Goal: Information Seeking & Learning: Learn about a topic

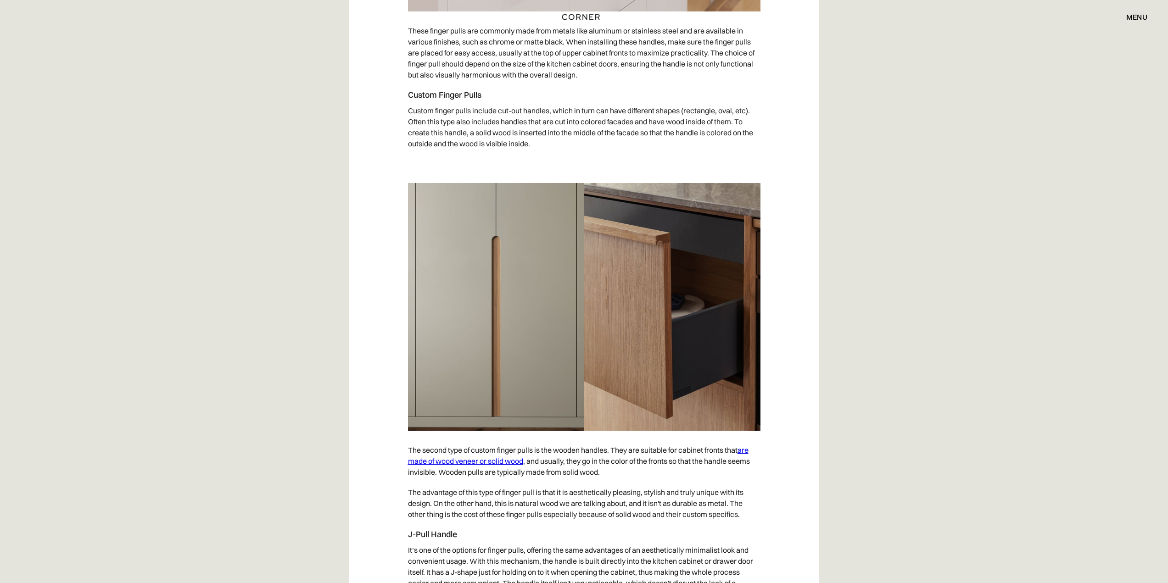
drag, startPoint x: 476, startPoint y: 95, endPoint x: 406, endPoint y: 101, distance: 69.5
click at [406, 101] on div "Handleless kitchens have become an elegant and modern trend among design interi…" at bounding box center [584, 448] width 470 height 4691
click at [409, 95] on h4 "Custom Finger Pulls" at bounding box center [584, 95] width 353 height 11
drag, startPoint x: 444, startPoint y: 92, endPoint x: 546, endPoint y: 88, distance: 102.0
click at [528, 92] on h4 "Custom Finger Pulls" at bounding box center [584, 95] width 353 height 11
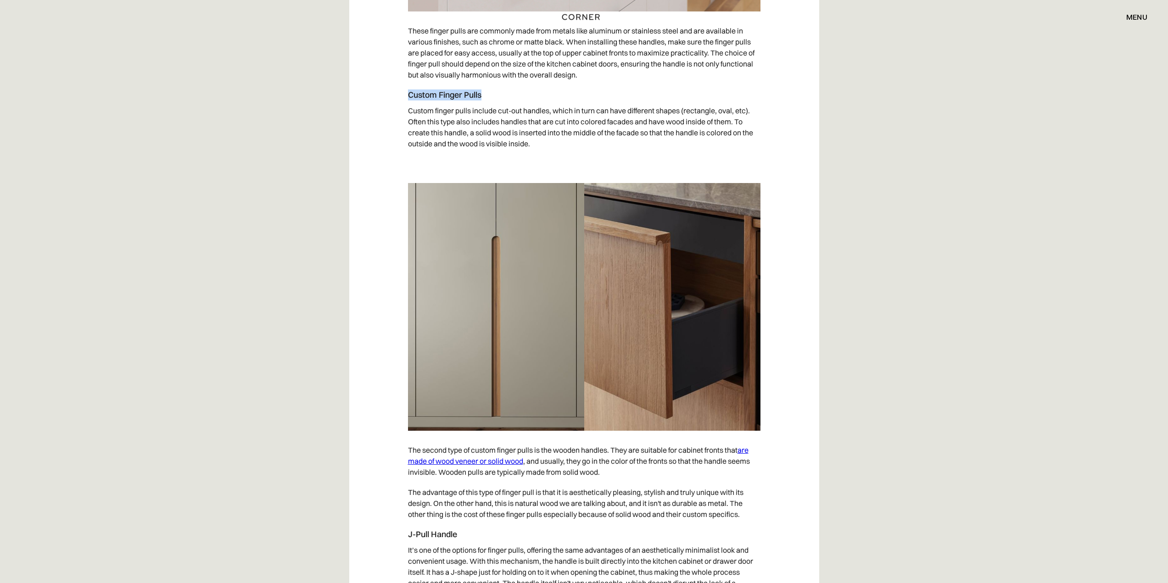
copy h4 "Custom Finger Pulls"
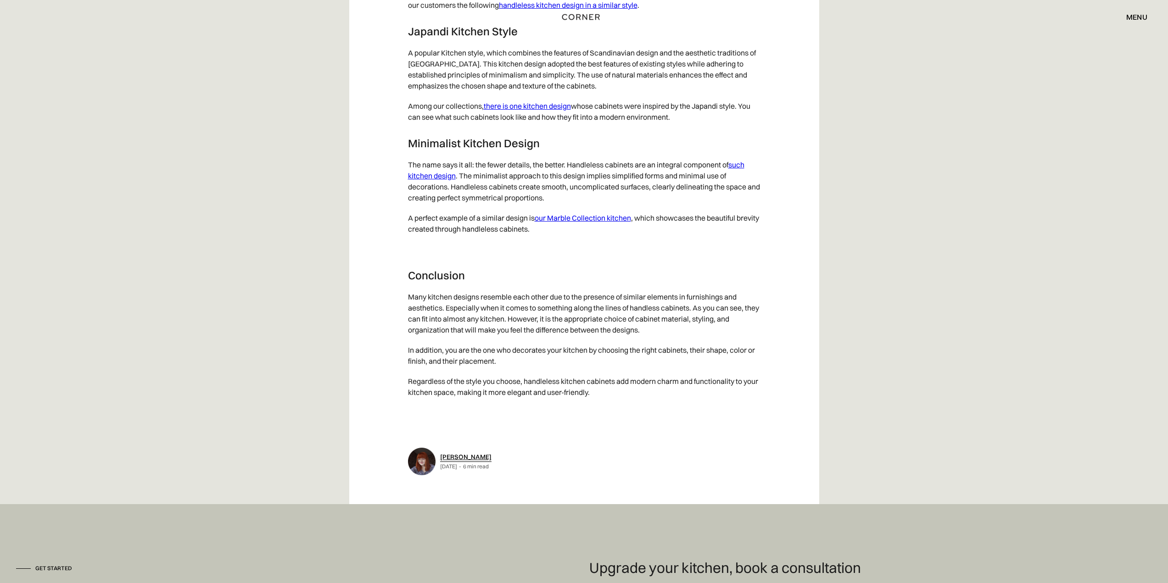
scroll to position [5003, 0]
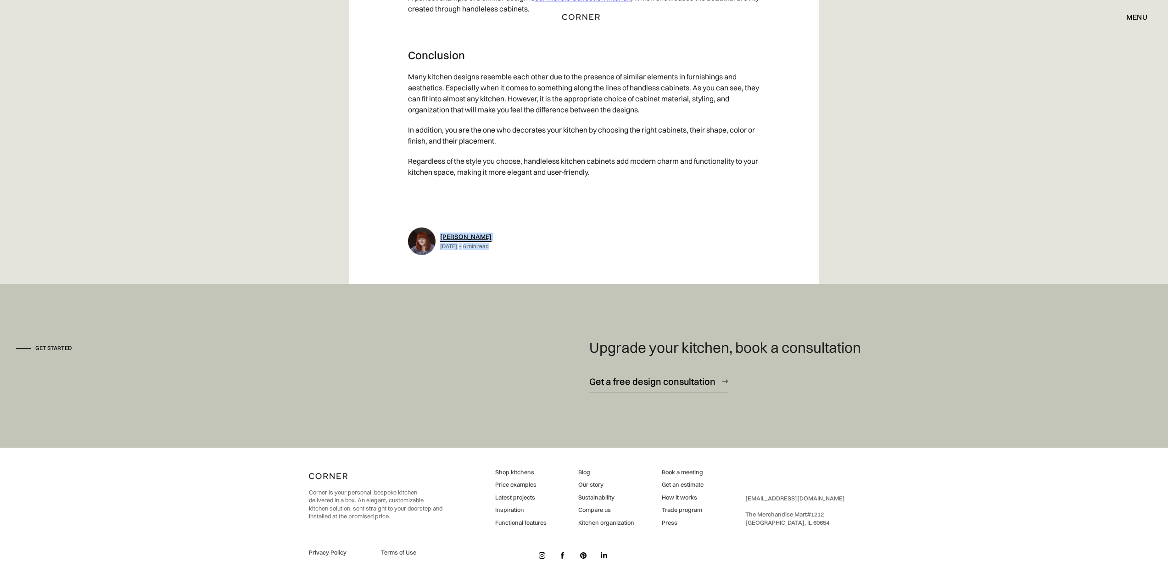
drag, startPoint x: 505, startPoint y: 237, endPoint x: 441, endPoint y: 241, distance: 63.9
click at [441, 241] on div "[PERSON_NAME] [DATE] - 6 min read" at bounding box center [465, 241] width 51 height 17
click at [545, 259] on div "[PERSON_NAME] [DATE] - 6 min read" at bounding box center [584, 241] width 353 height 41
drag, startPoint x: 504, startPoint y: 237, endPoint x: 442, endPoint y: 236, distance: 62.4
click at [442, 236] on div "[PERSON_NAME] [DATE] - 6 min read" at bounding box center [465, 241] width 51 height 17
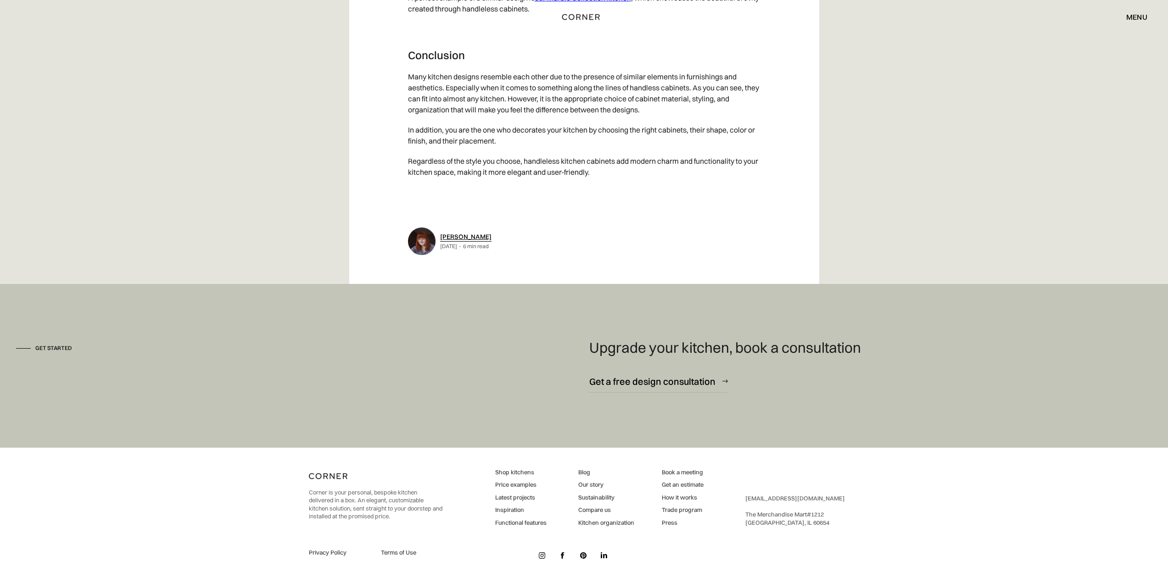
click at [552, 248] on div "[PERSON_NAME] [DATE] - 6 min read" at bounding box center [584, 241] width 353 height 41
drag, startPoint x: 497, startPoint y: 221, endPoint x: 441, endPoint y: 239, distance: 59.4
click at [441, 239] on div "[PERSON_NAME] [DATE] - 6 min read" at bounding box center [584, 241] width 353 height 41
copy link "[PERSON_NAME]"
